Goal: Task Accomplishment & Management: Use online tool/utility

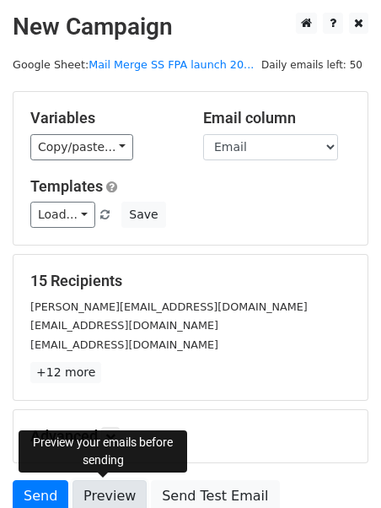
click at [121, 499] on link "Preview" at bounding box center [110, 496] width 74 height 32
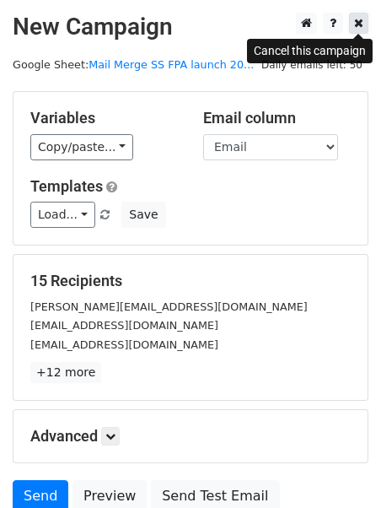
click at [359, 24] on icon at bounding box center [358, 23] width 9 height 12
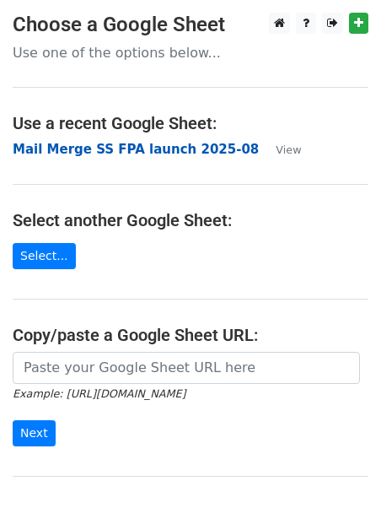
click at [197, 149] on strong "Mail Merge SS FPA launch 2025-08" at bounding box center [136, 149] width 246 height 15
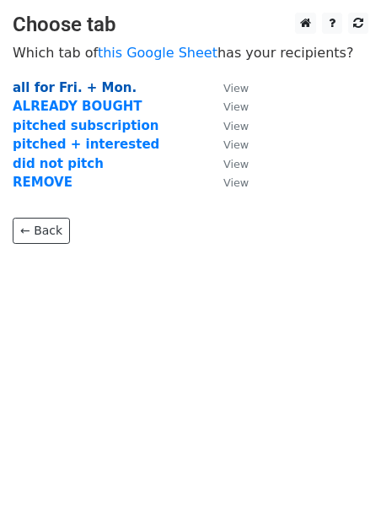
click at [65, 91] on strong "all for Fri. + Mon." at bounding box center [75, 87] width 124 height 15
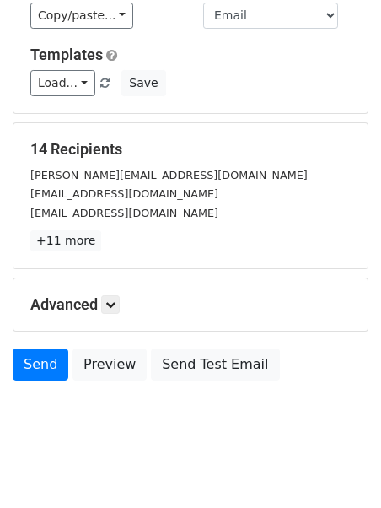
scroll to position [140, 0]
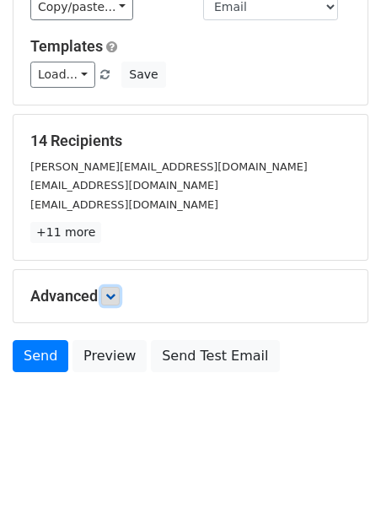
click at [109, 299] on icon at bounding box center [110, 296] width 10 height 10
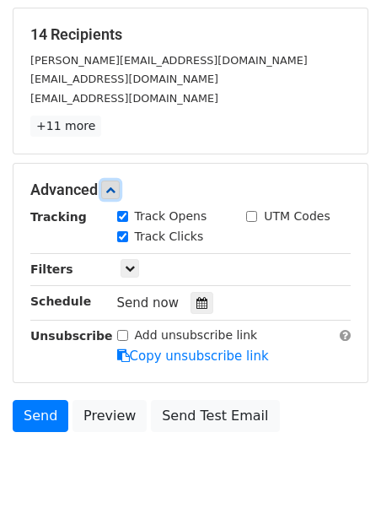
scroll to position [310, 0]
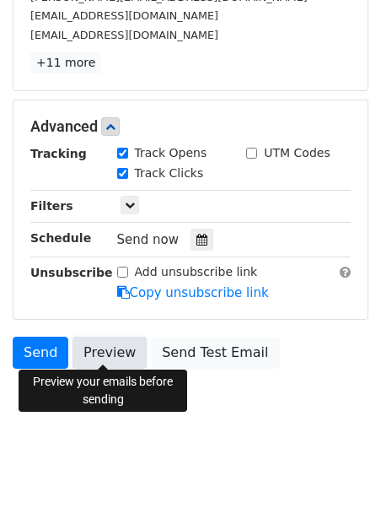
click at [103, 346] on link "Preview" at bounding box center [110, 353] width 74 height 32
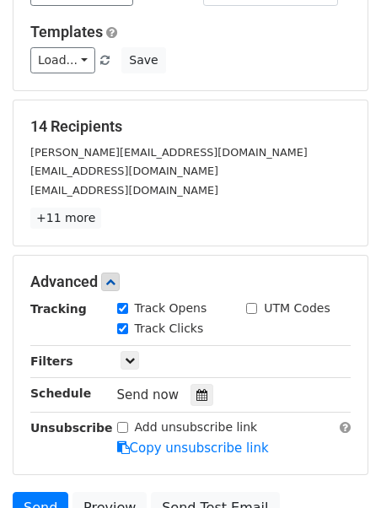
scroll to position [0, 0]
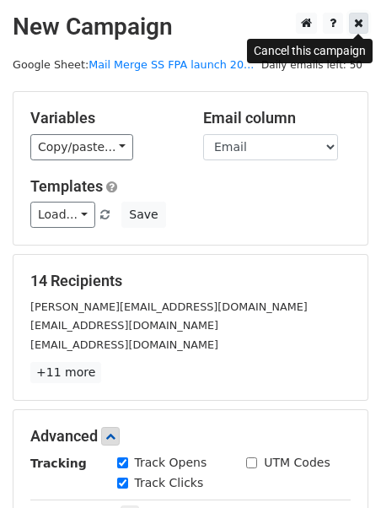
click at [363, 23] on icon at bounding box center [358, 23] width 9 height 12
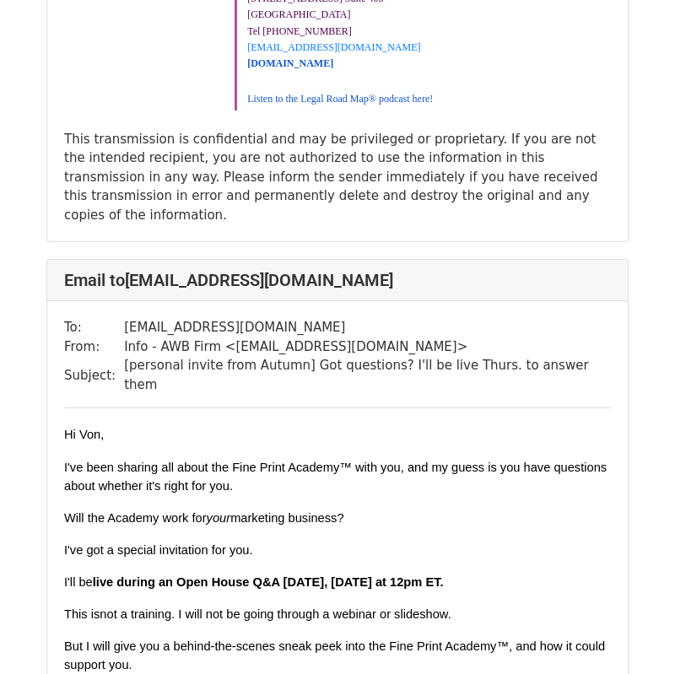
scroll to position [12775, 0]
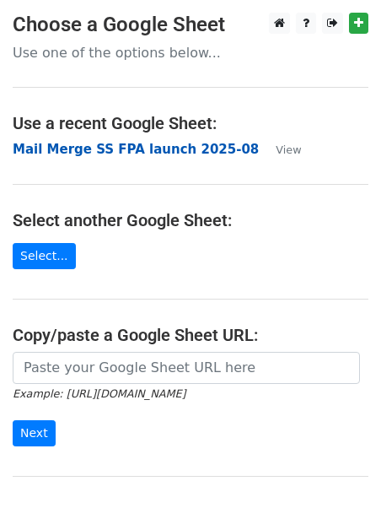
click at [191, 149] on strong "Mail Merge SS FPA launch 2025-08" at bounding box center [136, 149] width 246 height 15
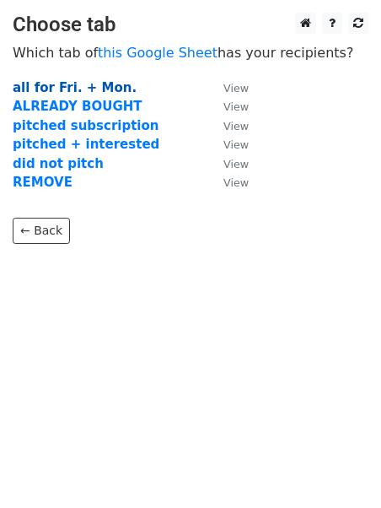
click at [88, 84] on strong "all for Fri. + Mon." at bounding box center [75, 87] width 124 height 15
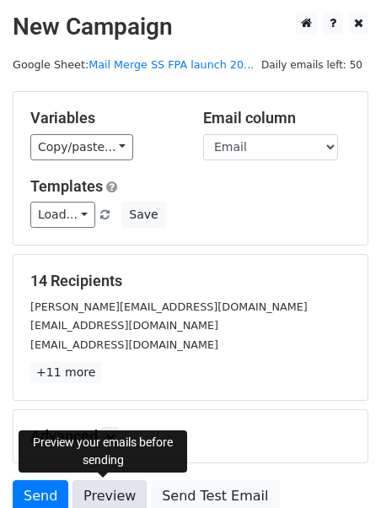
click at [116, 492] on link "Preview" at bounding box center [110, 496] width 74 height 32
